Goal: Task Accomplishment & Management: Complete application form

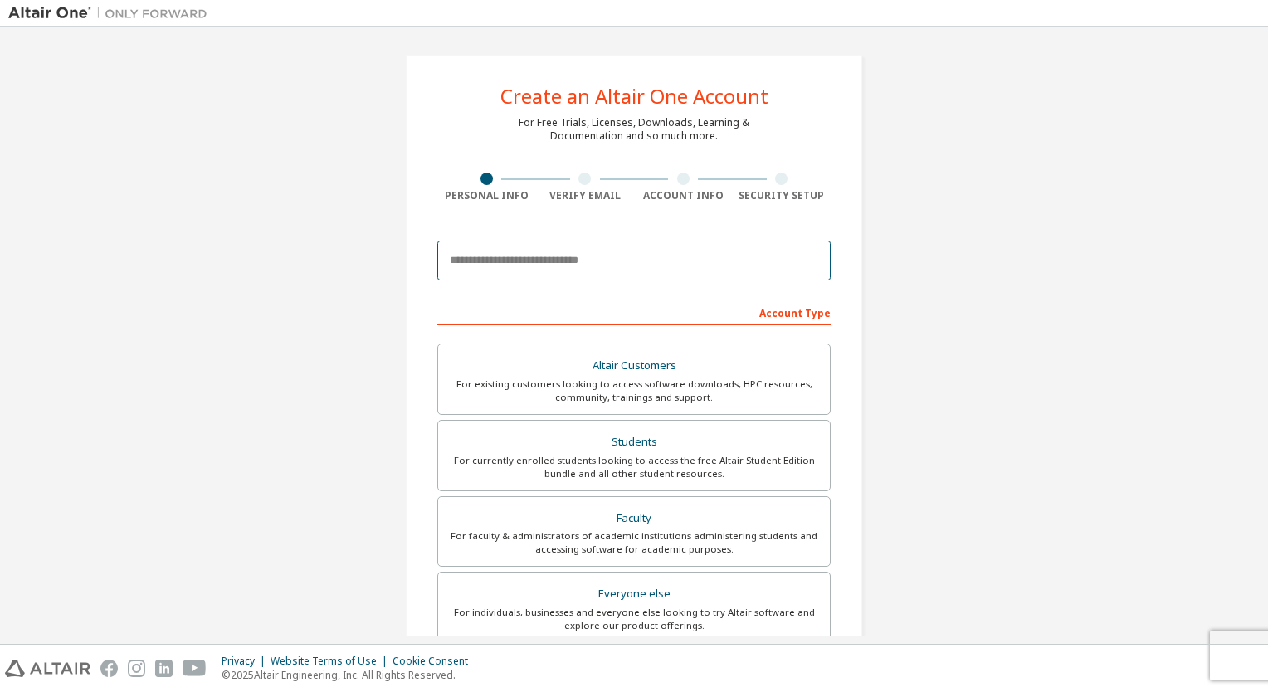
click at [553, 269] on input "email" at bounding box center [633, 261] width 393 height 40
type input "**********"
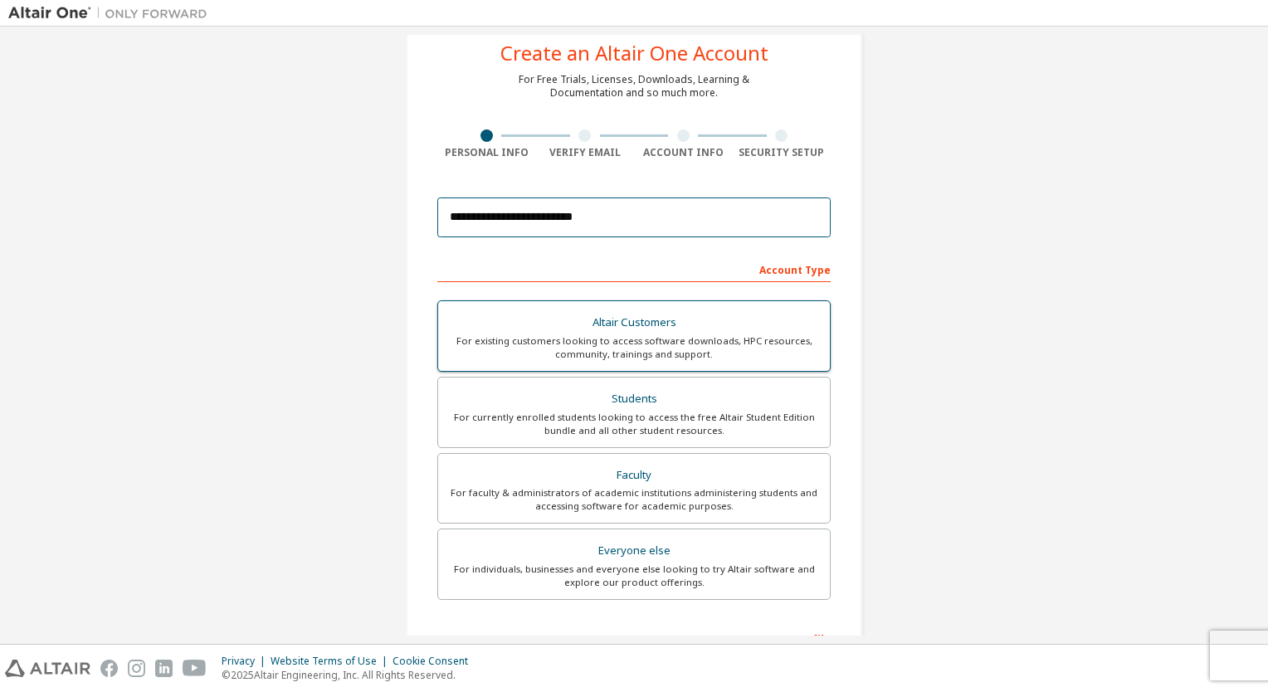
scroll to position [45, 0]
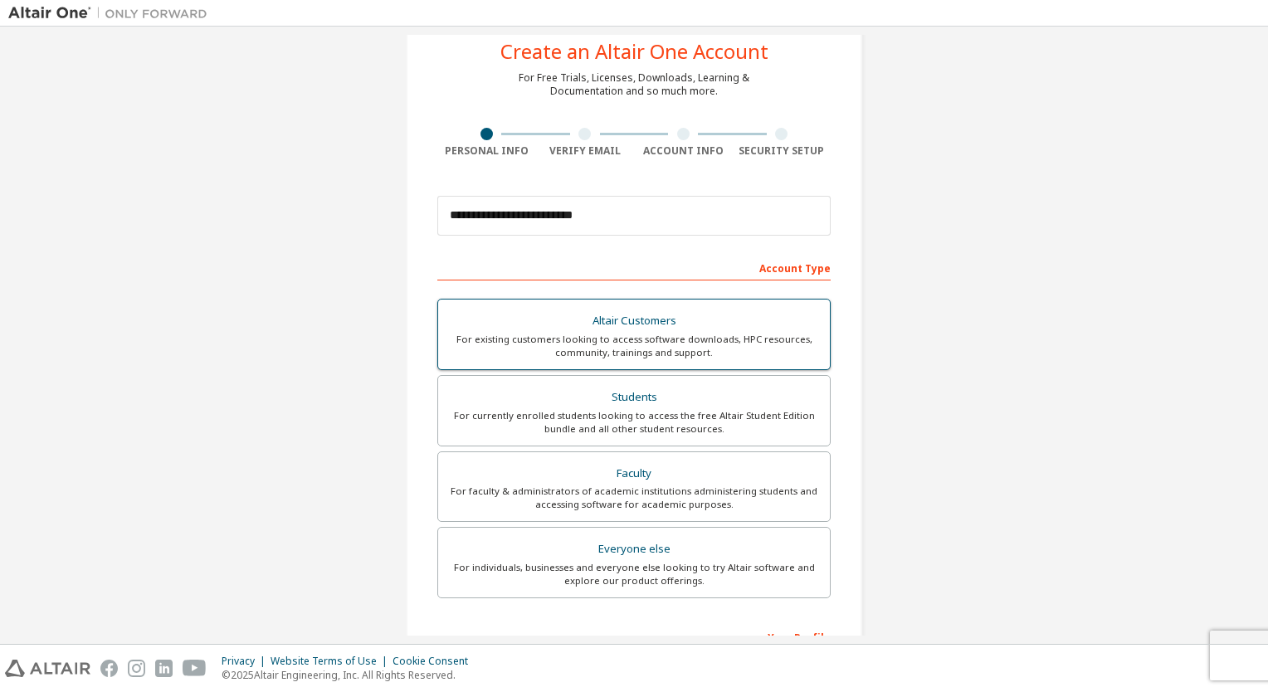
click at [574, 403] on div "Students" at bounding box center [634, 397] width 372 height 23
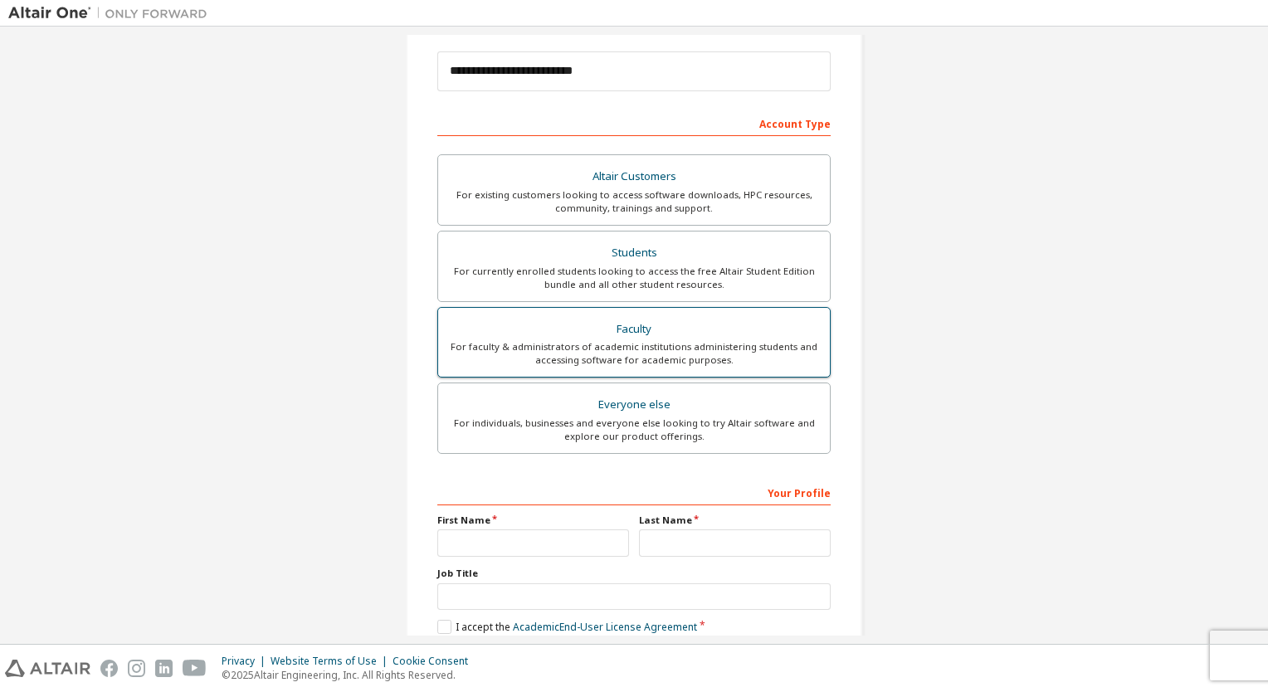
scroll to position [274, 0]
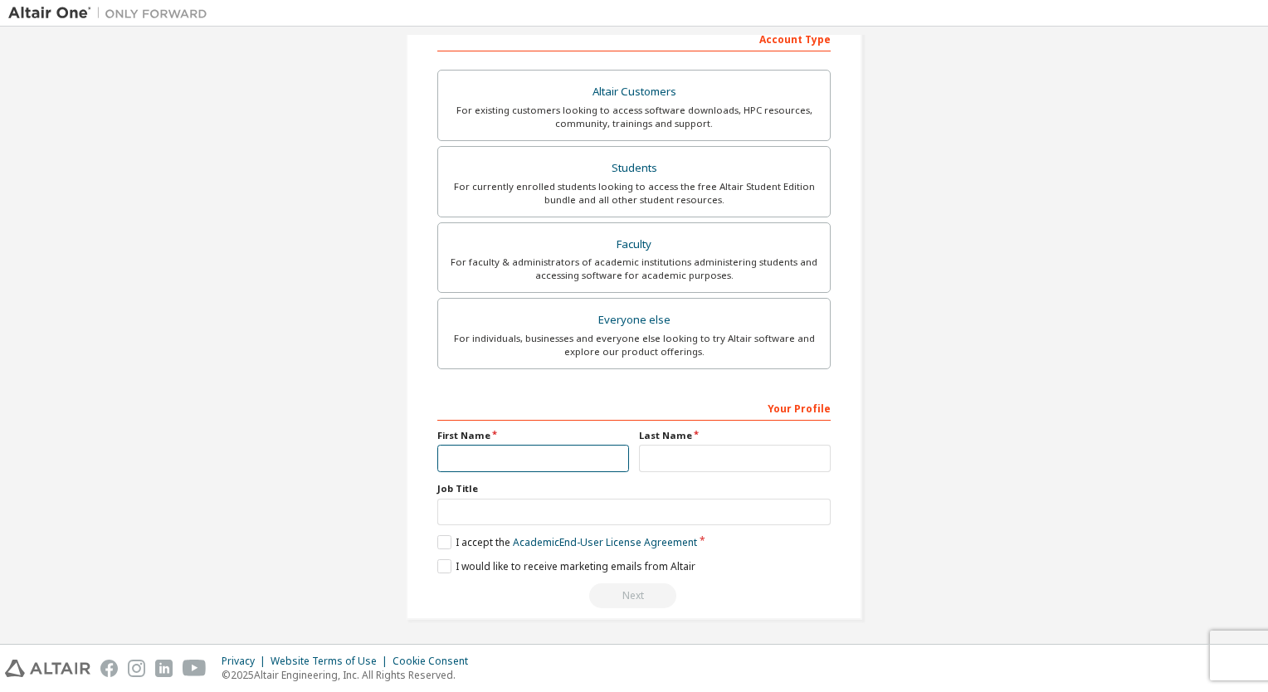
click at [535, 461] on input "text" at bounding box center [533, 458] width 192 height 27
type input "**********"
type input "*****"
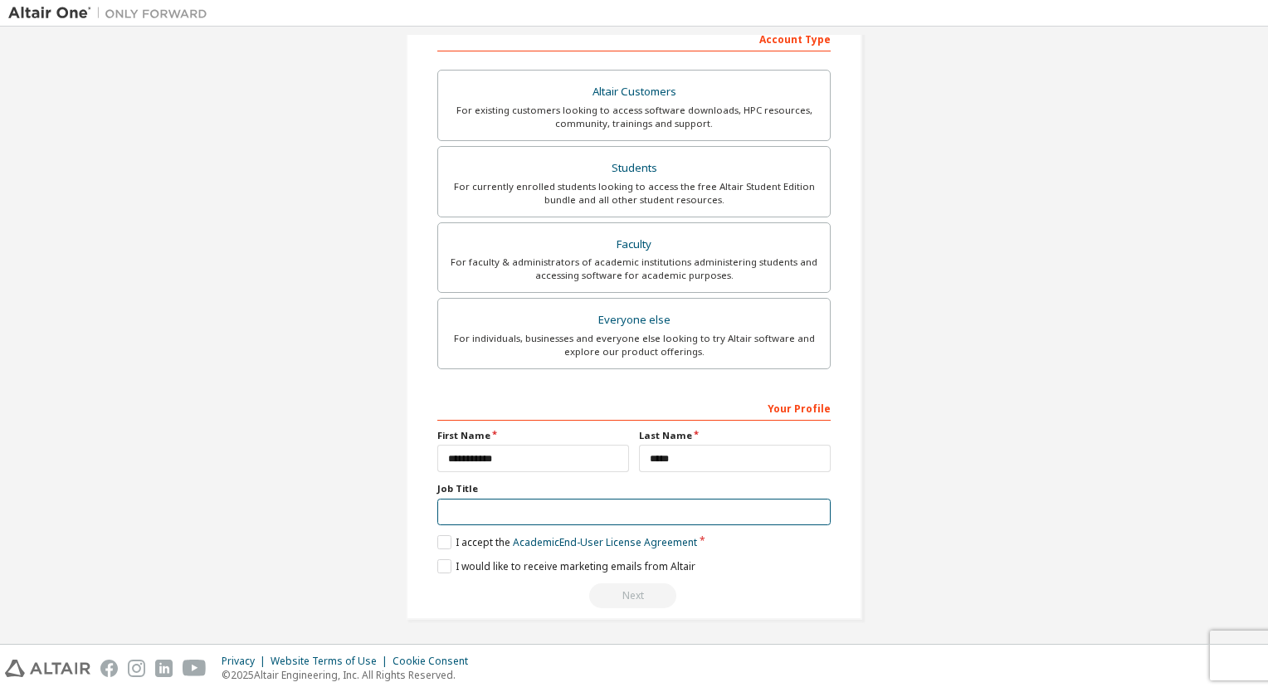
click at [547, 506] on input "text" at bounding box center [633, 512] width 393 height 27
drag, startPoint x: 547, startPoint y: 506, endPoint x: 603, endPoint y: 513, distance: 56.8
click at [603, 513] on input "text" at bounding box center [633, 512] width 393 height 27
click at [441, 537] on label "I accept the Academic End-User License Agreement" at bounding box center [567, 542] width 260 height 14
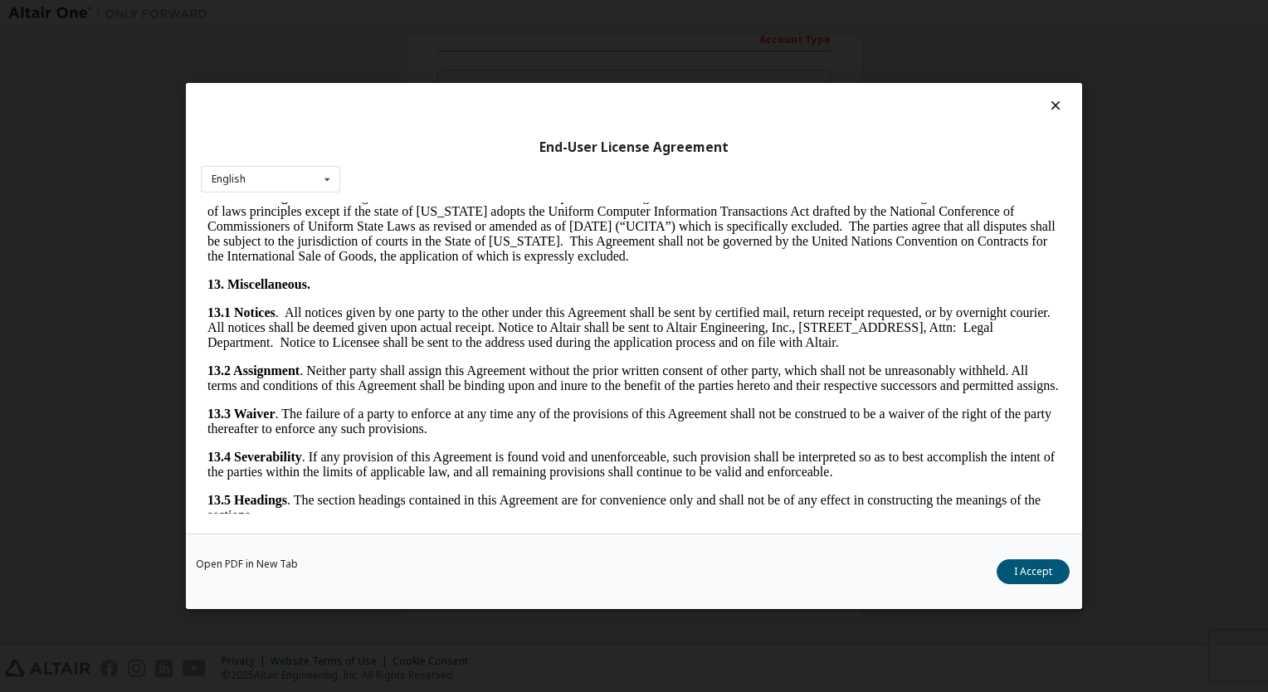
scroll to position [2675, 0]
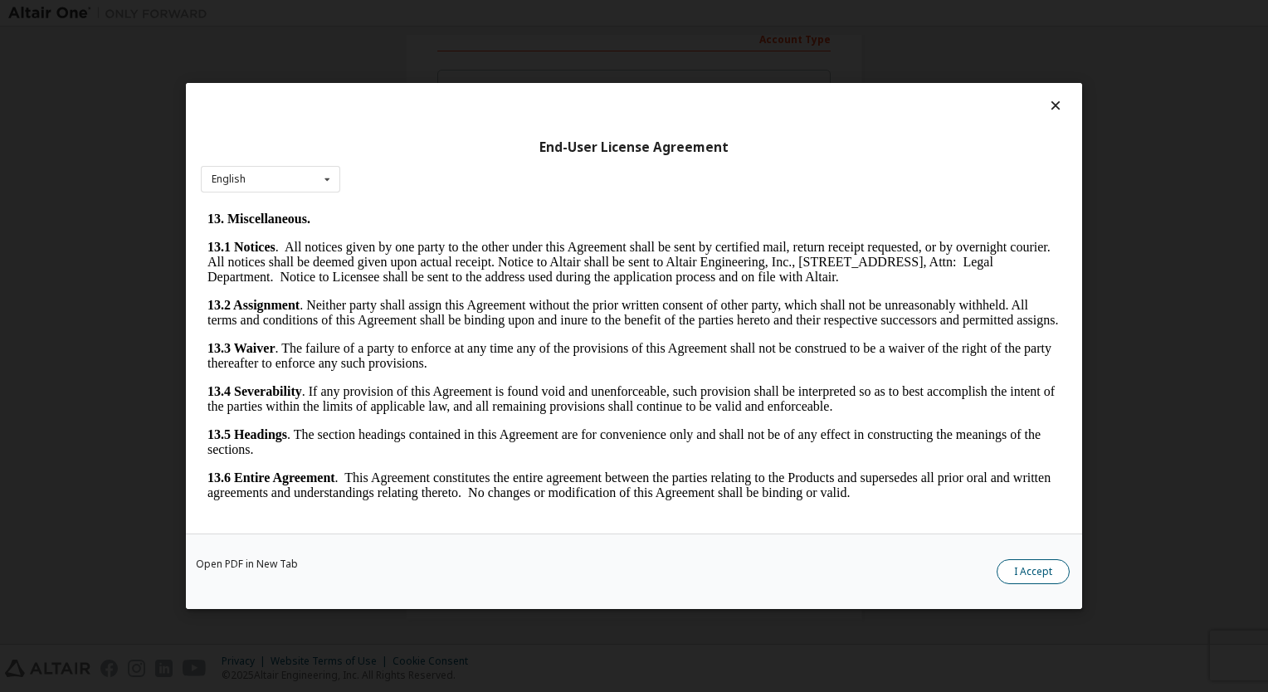
click at [1020, 570] on button "I Accept" at bounding box center [1032, 571] width 73 height 25
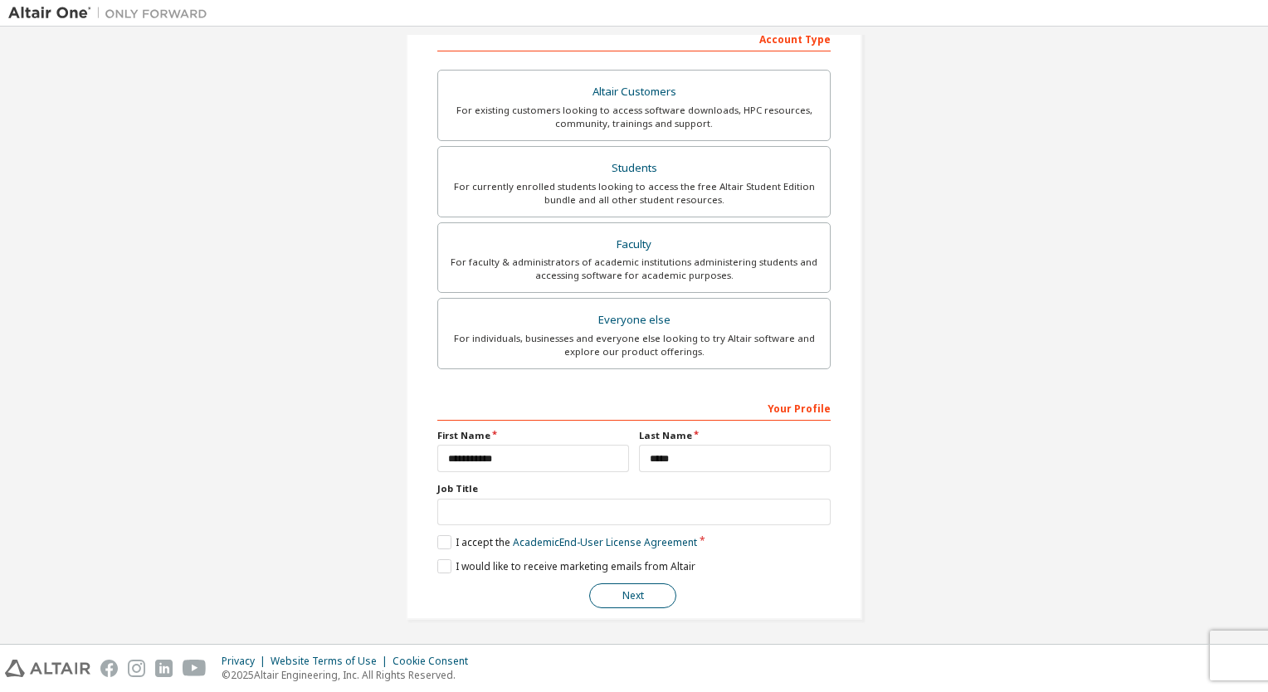
click at [634, 600] on button "Next" at bounding box center [632, 595] width 87 height 25
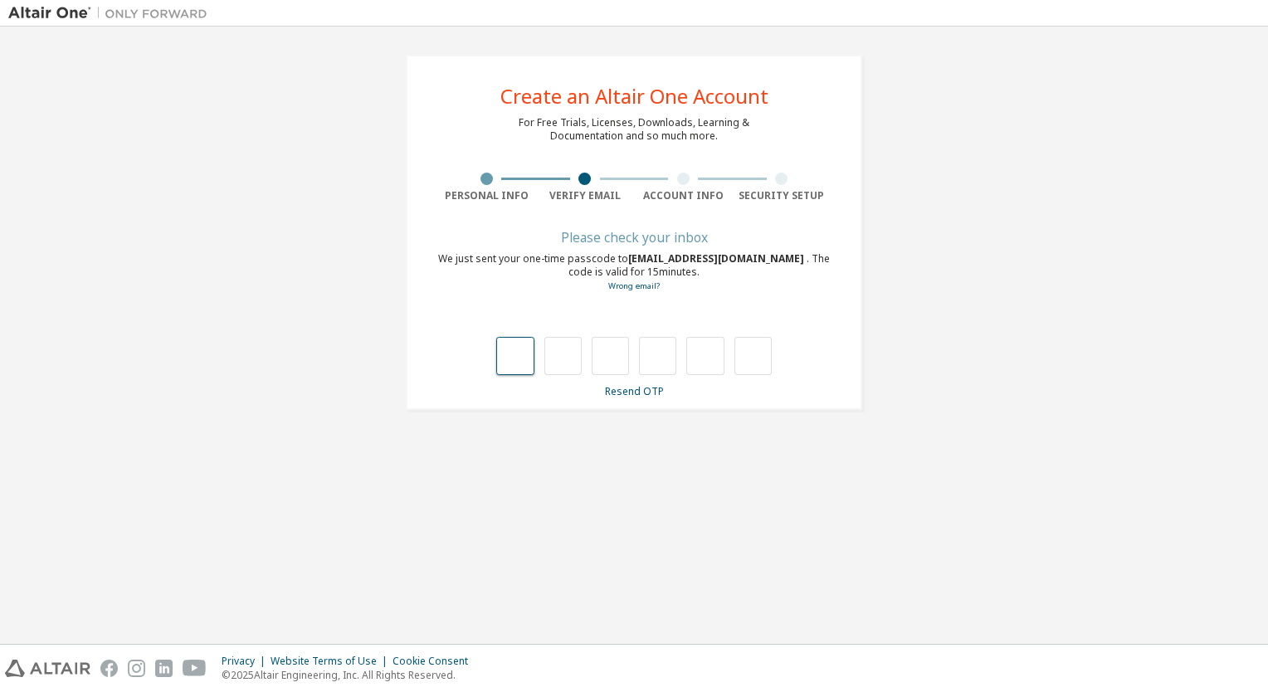
click at [523, 357] on input "text" at bounding box center [514, 356] width 37 height 38
type input "*"
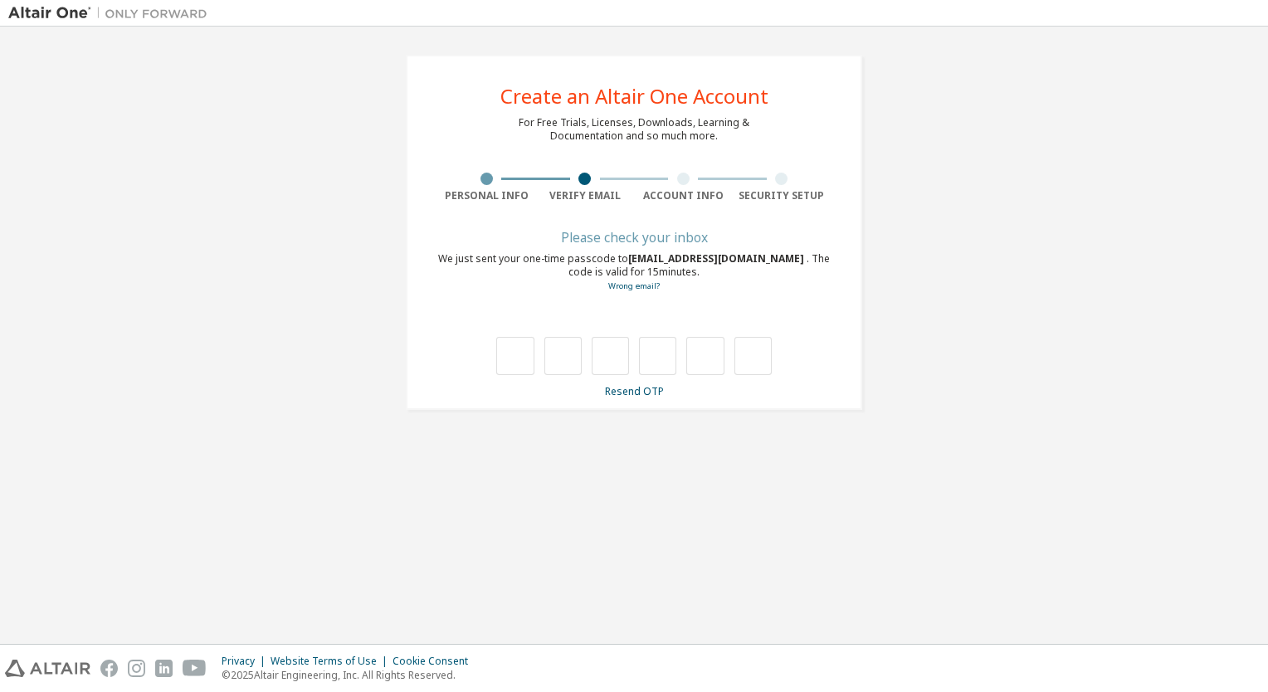
type input "*"
